Goal: Book appointment/travel/reservation

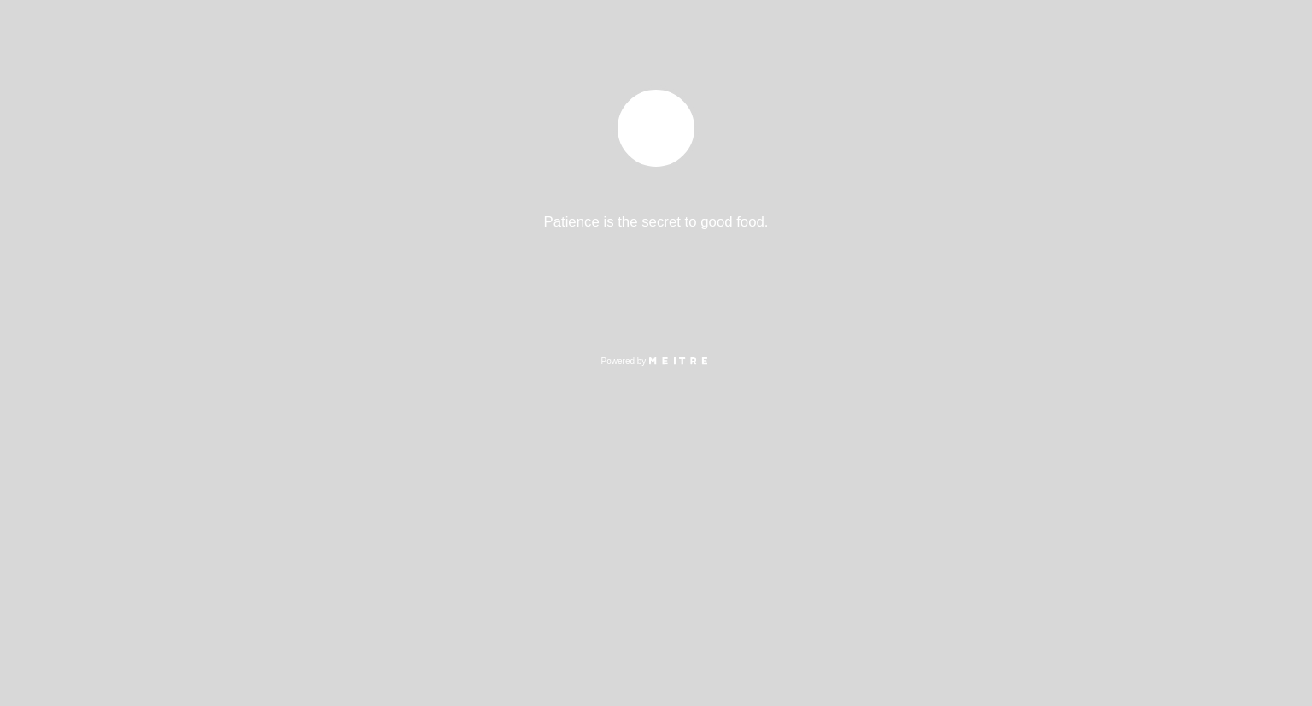
select select "es"
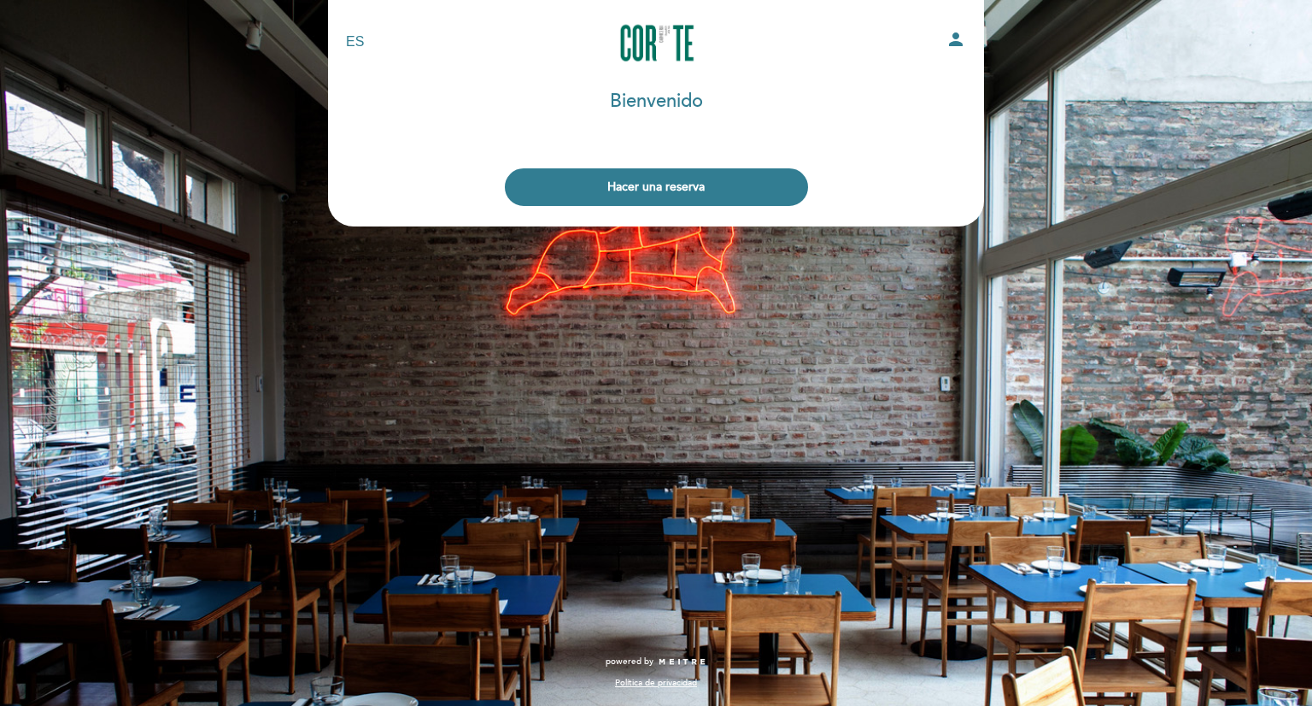
drag, startPoint x: 658, startPoint y: 186, endPoint x: 648, endPoint y: 196, distance: 13.3
click at [654, 189] on button "Hacer una reserva" at bounding box center [656, 187] width 303 height 38
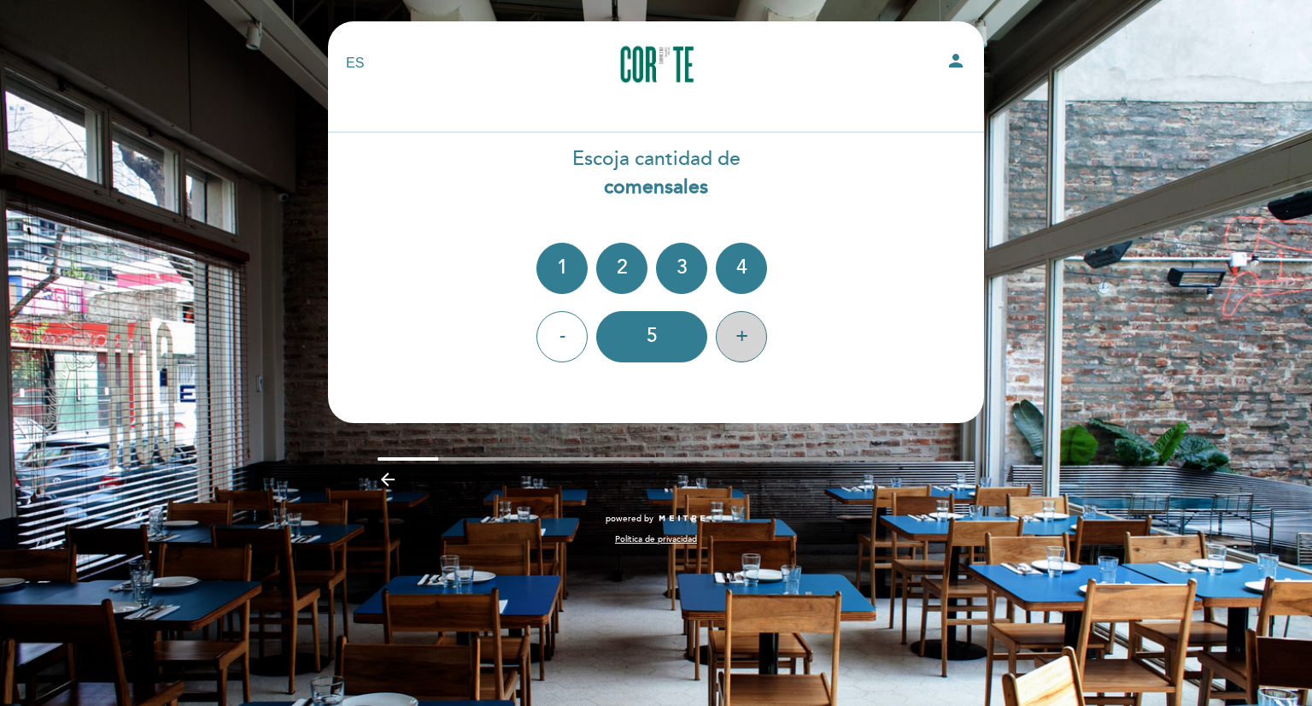
click at [742, 334] on div "+" at bounding box center [741, 336] width 51 height 51
drag, startPoint x: 742, startPoint y: 334, endPoint x: 738, endPoint y: 347, distance: 13.3
click at [739, 347] on div "+" at bounding box center [741, 336] width 51 height 51
click at [738, 347] on div "+" at bounding box center [741, 336] width 51 height 51
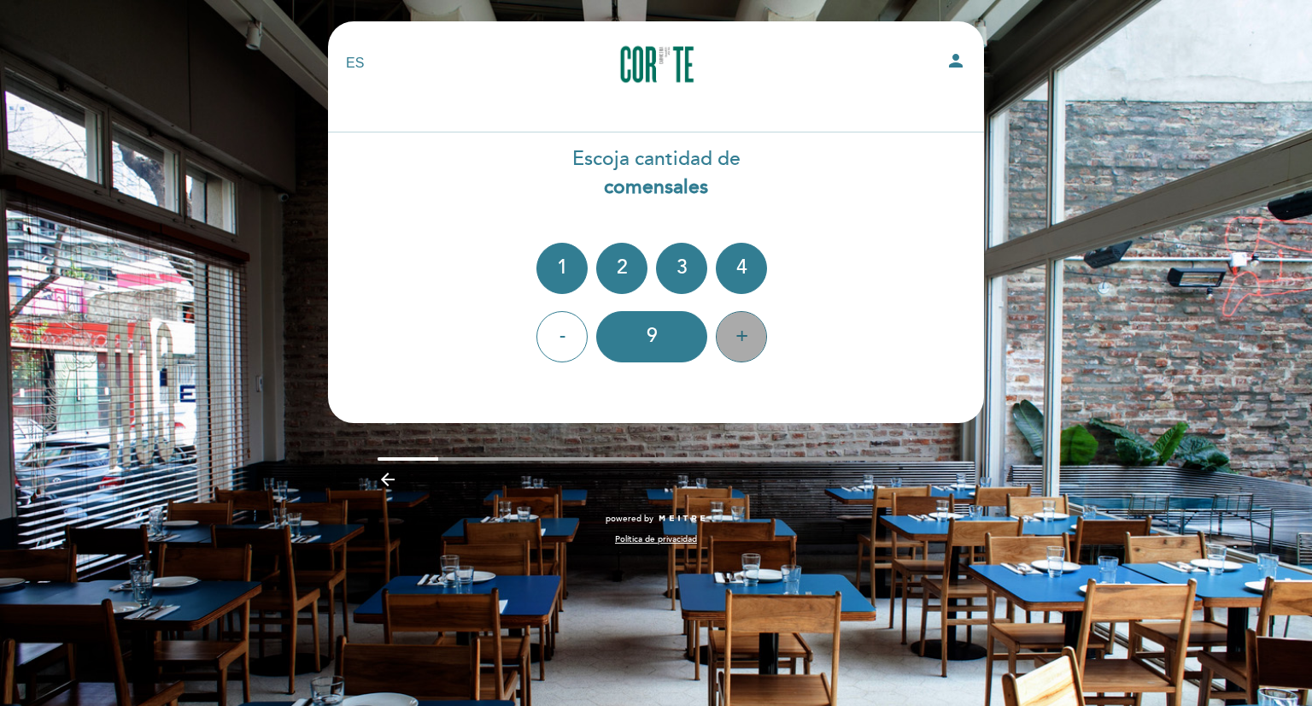
click at [740, 332] on div "+" at bounding box center [741, 336] width 51 height 51
click at [739, 333] on div "+" at bounding box center [741, 336] width 51 height 51
click at [739, 339] on div "+" at bounding box center [741, 336] width 51 height 51
click at [672, 343] on div "12" at bounding box center [651, 336] width 111 height 51
